Goal: Task Accomplishment & Management: Complete application form

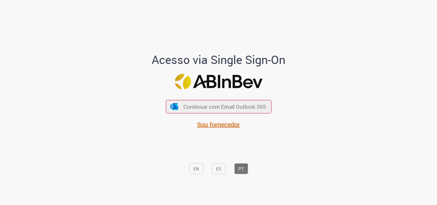
click at [224, 123] on span "Sou fornecedor" at bounding box center [218, 124] width 43 height 9
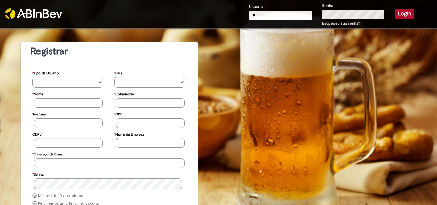
type input "**********"
click at [403, 15] on button "Login" at bounding box center [405, 13] width 20 height 9
